Goal: Use online tool/utility: Utilize a website feature to perform a specific function

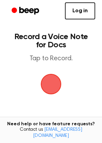
click at [51, 76] on span "button" at bounding box center [51, 84] width 25 height 25
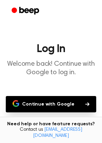
click at [55, 104] on button "Continue with Google" at bounding box center [51, 104] width 91 height 16
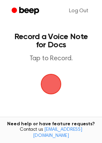
click at [49, 82] on span "button" at bounding box center [51, 84] width 29 height 29
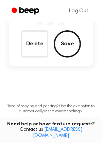
scroll to position [84, 0]
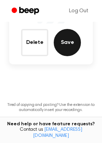
click at [57, 44] on button "Save" at bounding box center [67, 42] width 27 height 27
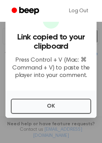
scroll to position [118, 0]
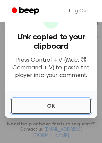
click at [56, 100] on button "OK" at bounding box center [51, 106] width 81 height 15
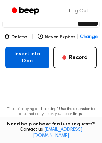
click at [27, 66] on button "Insert into Doc" at bounding box center [27, 58] width 44 height 22
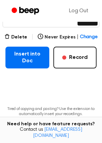
drag, startPoint x: 29, startPoint y: 66, endPoint x: 4, endPoint y: 67, distance: 24.3
click at [4, 67] on main "Your Recording is Ready Copy the link and paste it anywhere 0:00 0:04 Your brow…" at bounding box center [51, 21] width 102 height 279
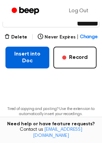
click at [13, 61] on button "Insert into Doc" at bounding box center [27, 58] width 44 height 22
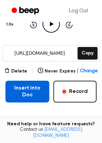
scroll to position [84, 0]
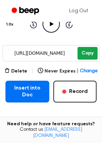
click at [88, 53] on button "Copy" at bounding box center [88, 53] width 20 height 13
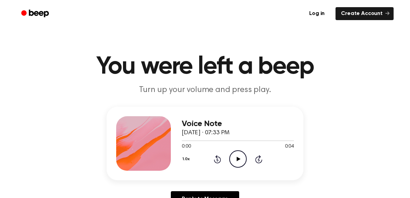
click at [239, 158] on icon "Play Audio" at bounding box center [237, 159] width 17 height 17
click at [236, 155] on icon "Pause Audio" at bounding box center [237, 159] width 17 height 17
